Goal: Information Seeking & Learning: Find specific fact

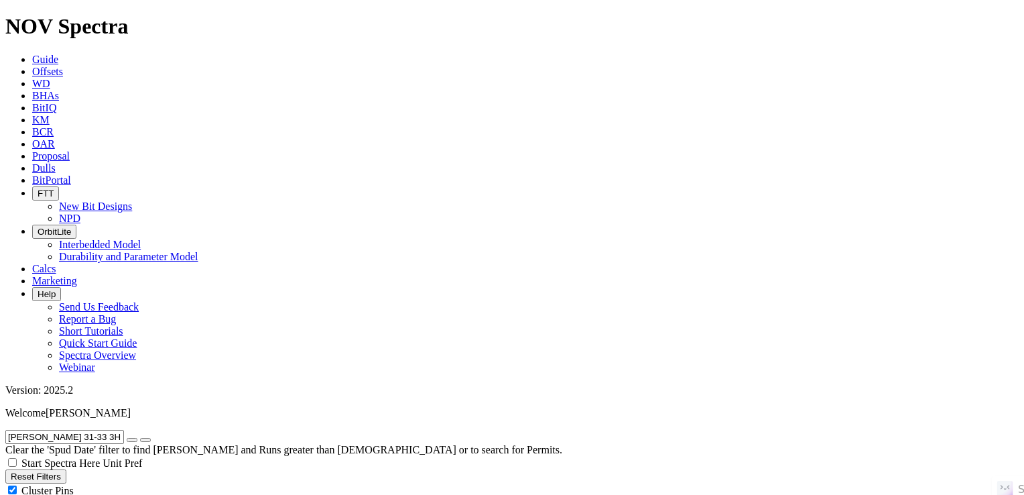
click at [137, 438] on button "button" at bounding box center [132, 440] width 11 height 4
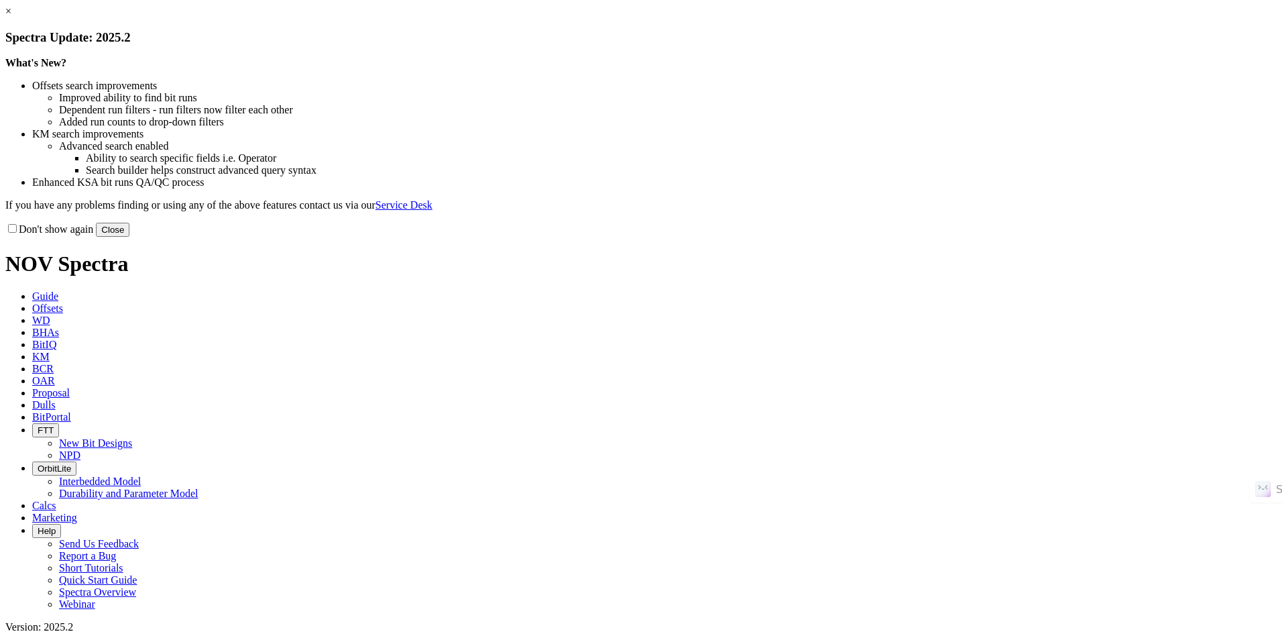
click at [129, 237] on button "Close" at bounding box center [113, 230] width 34 height 14
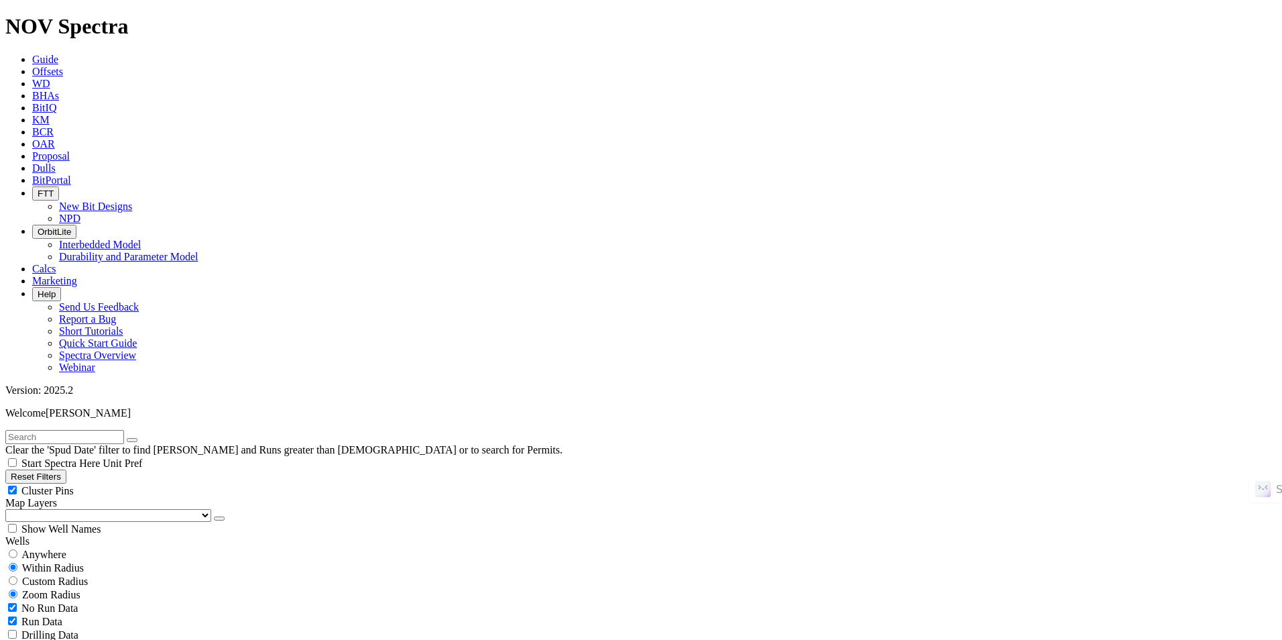
click at [124, 430] on input "text" at bounding box center [64, 437] width 119 height 14
click at [66, 469] on button "Reset Filters" at bounding box center [35, 476] width 61 height 14
type input "[DATE]"
click at [66, 548] on span "Anywhere" at bounding box center [43, 553] width 45 height 11
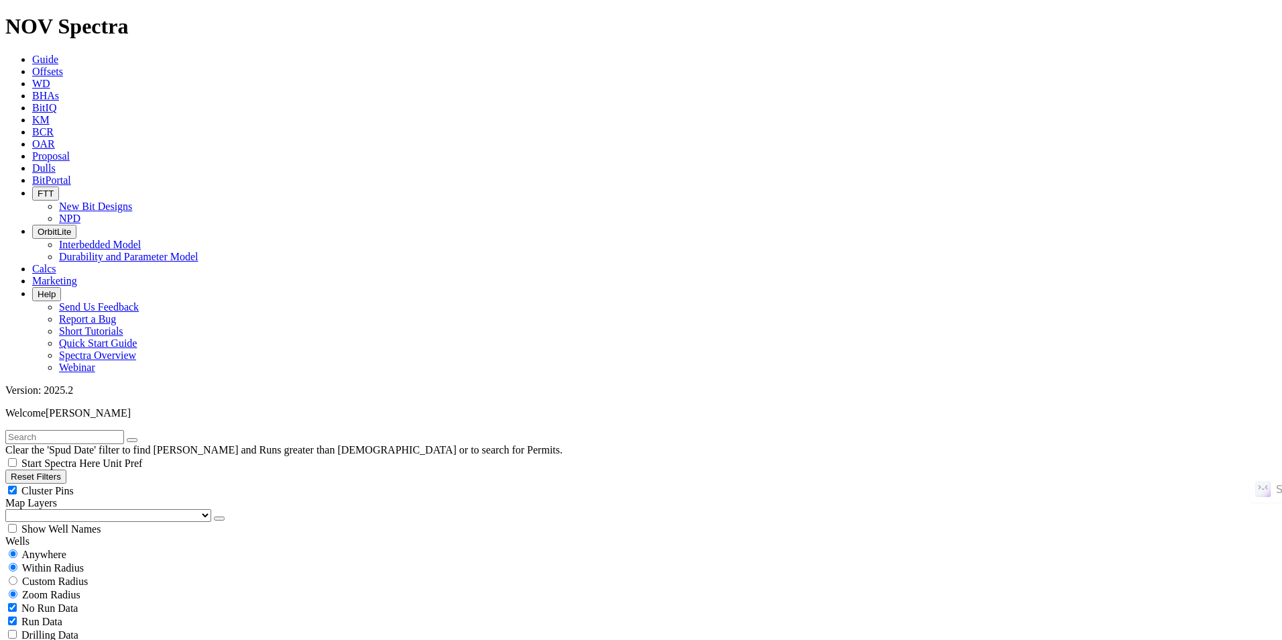
radio input "true"
radio input "false"
click at [70, 430] on input "text" at bounding box center [64, 437] width 119 height 14
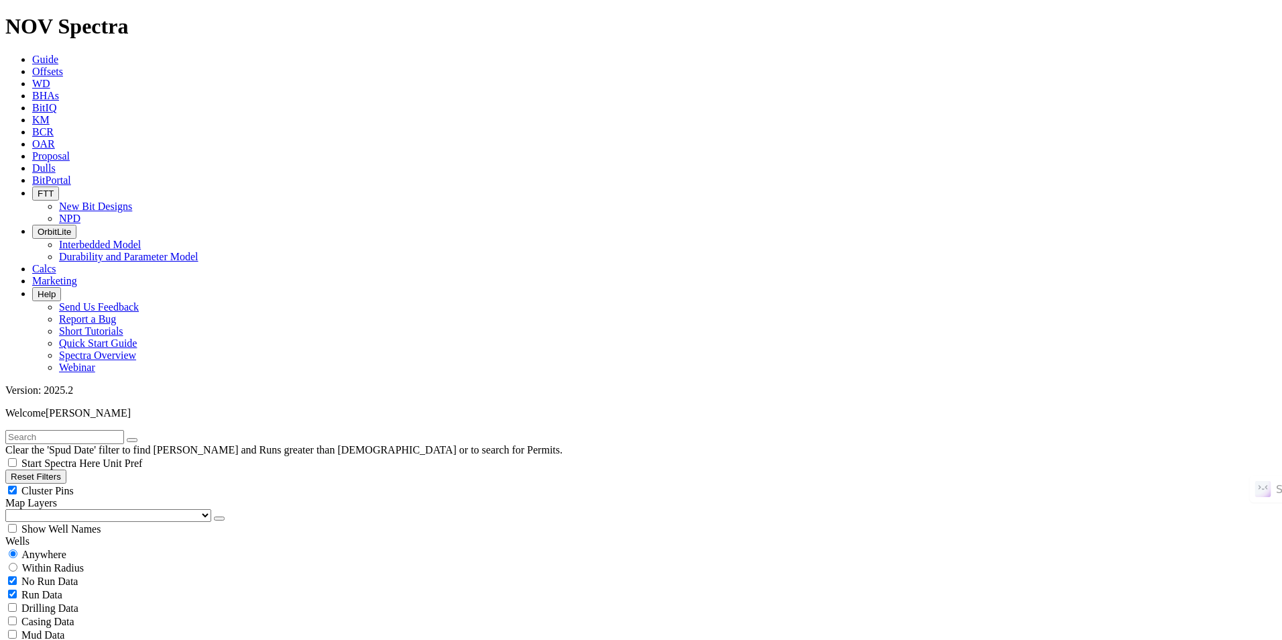
paste input "INTERCHANGE A S22-30-7C"
type input "INTERCHANGE A S22-30-7C"
click at [140, 438] on button "submit" at bounding box center [145, 440] width 11 height 4
